Goal: Information Seeking & Learning: Learn about a topic

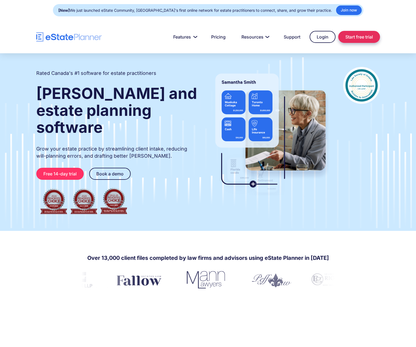
click at [347, 35] on link "Start free trial" at bounding box center [359, 37] width 42 height 12
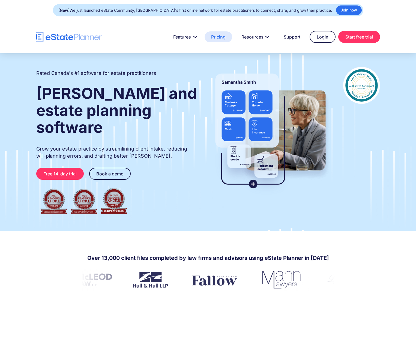
click at [216, 38] on link "Pricing" at bounding box center [219, 36] width 28 height 11
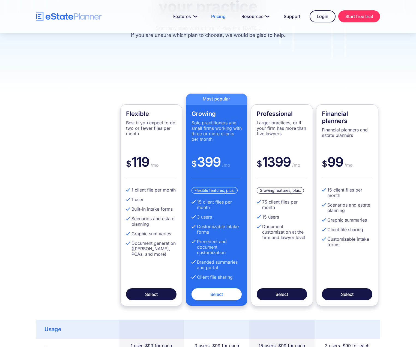
scroll to position [191, 0]
